Goal: Find contact information: Find contact information

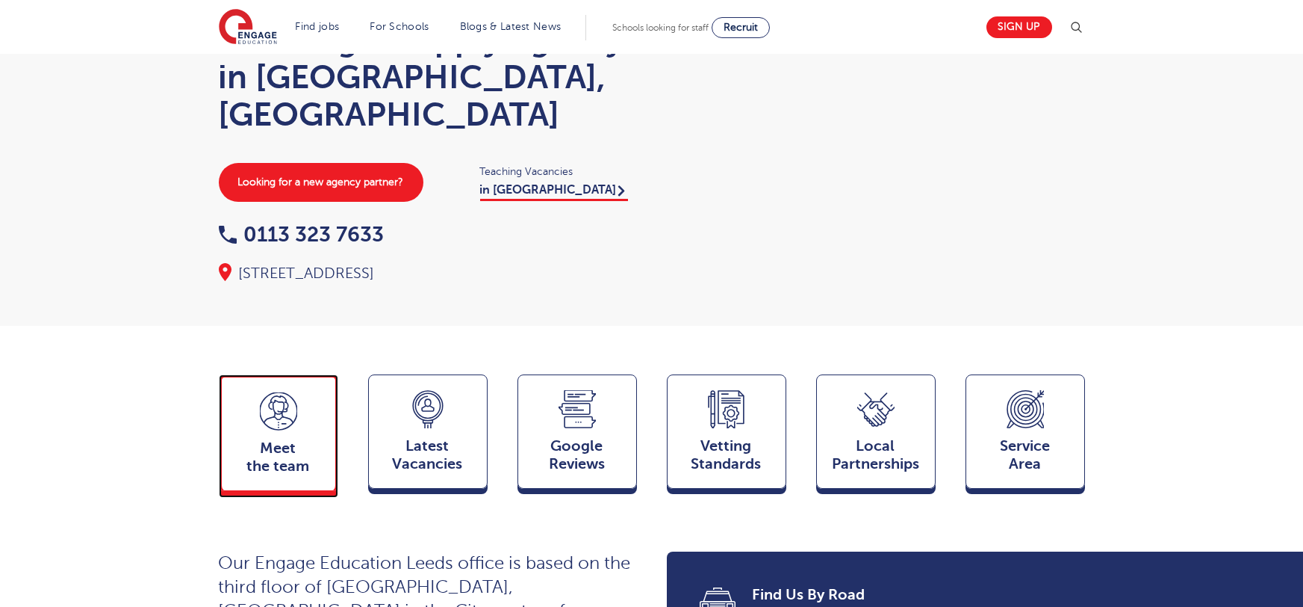
click at [276, 392] on icon at bounding box center [278, 411] width 37 height 38
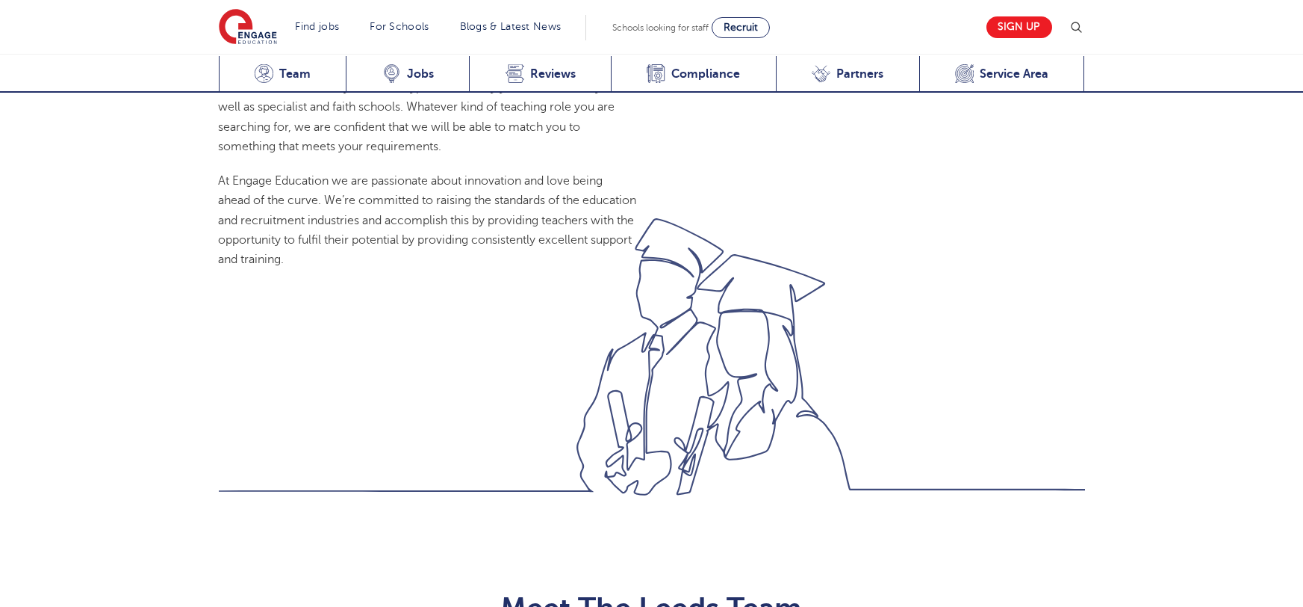
scroll to position [1631, 0]
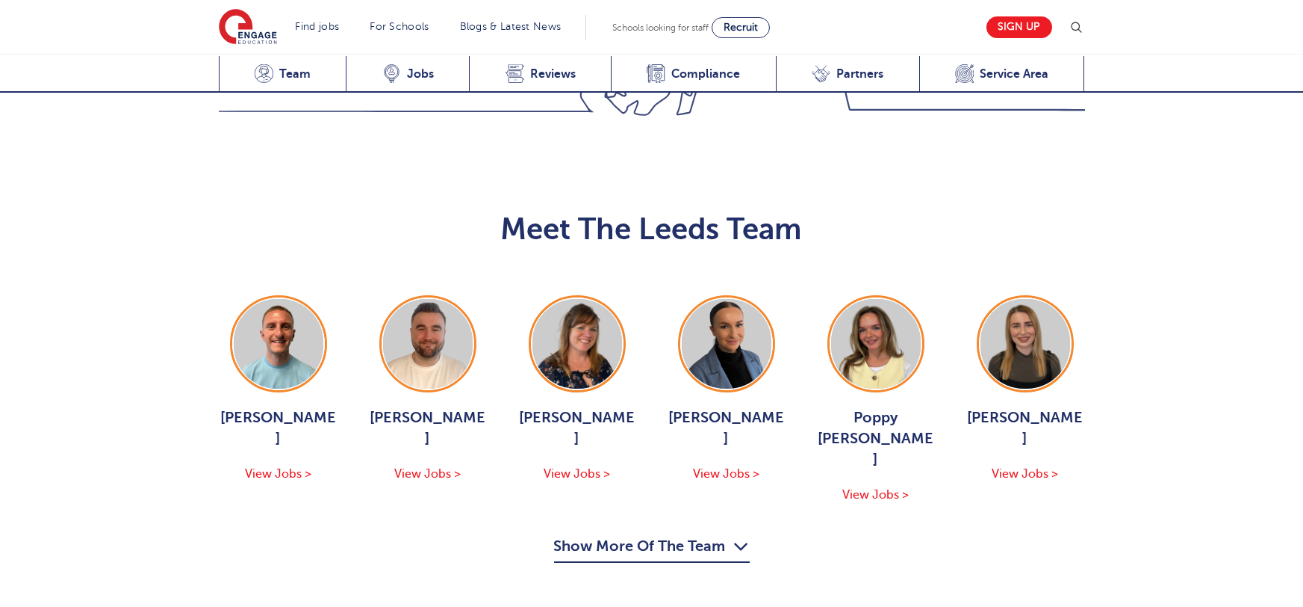
click at [636, 534] on button "Show More Of The Team" at bounding box center [652, 548] width 196 height 28
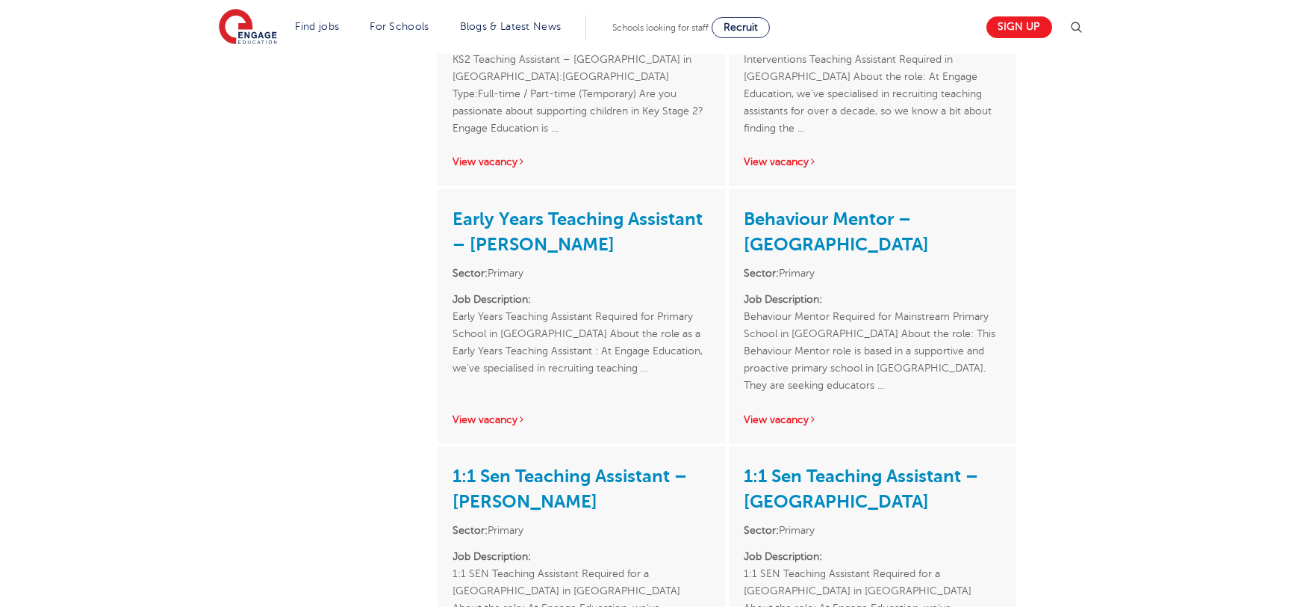
scroll to position [1883, 0]
